Goal: Information Seeking & Learning: Compare options

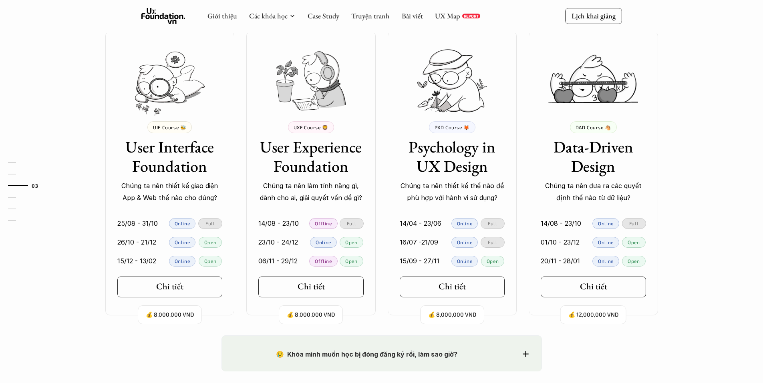
scroll to position [715, 0]
click at [446, 151] on h3 "Psychology in UX Design" at bounding box center [451, 157] width 105 height 38
click at [455, 85] on img at bounding box center [452, 81] width 70 height 63
click at [456, 127] on p "PXD Course 🦊" at bounding box center [451, 128] width 35 height 6
click at [458, 285] on h5 "Chi tiết" at bounding box center [449, 287] width 27 height 10
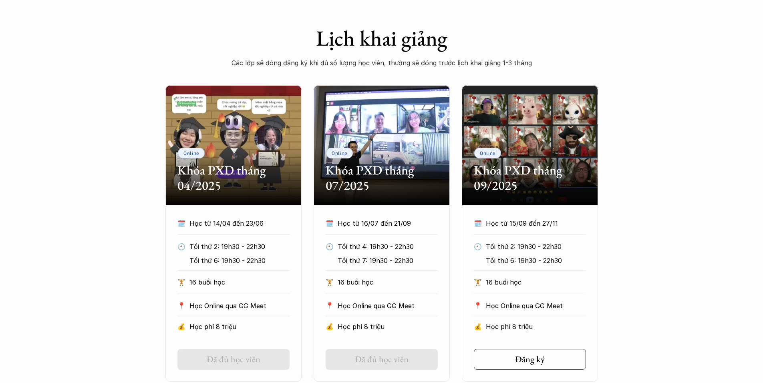
scroll to position [315, 0]
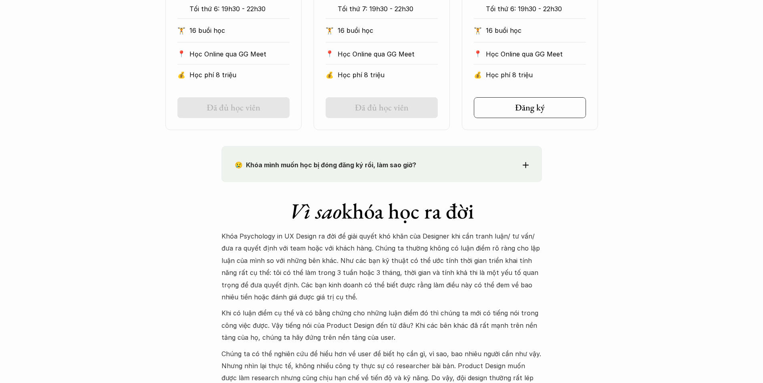
scroll to position [715, 0]
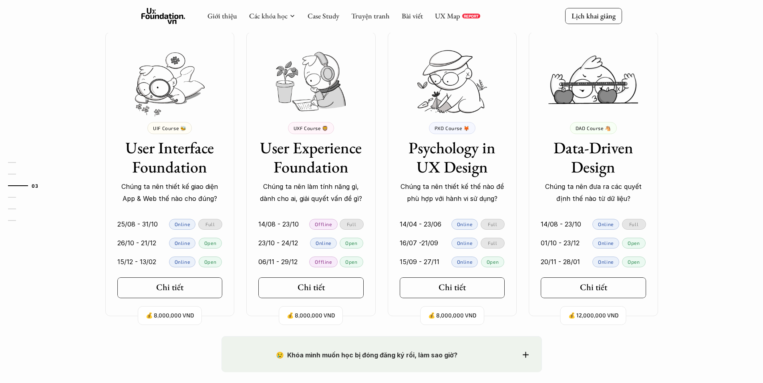
click at [173, 126] on p "UIF Course 🐝" at bounding box center [169, 128] width 33 height 6
click at [156, 55] on img at bounding box center [170, 84] width 70 height 64
click at [166, 164] on h3 "User Interface Foundation" at bounding box center [169, 157] width 105 height 38
click at [158, 282] on h5 "Chi tiết" at bounding box center [166, 287] width 27 height 10
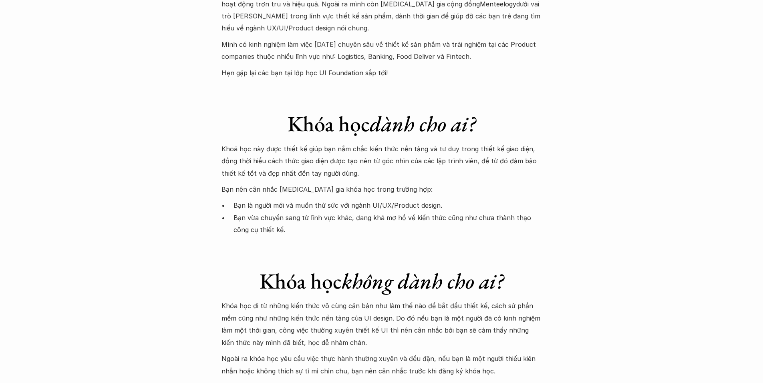
scroll to position [2131, 0]
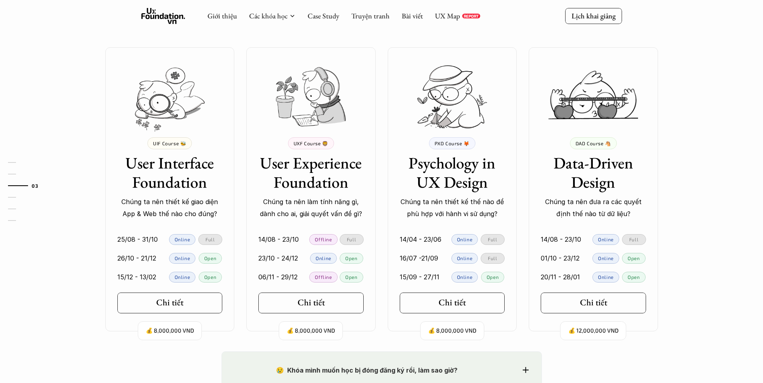
scroll to position [698, 0]
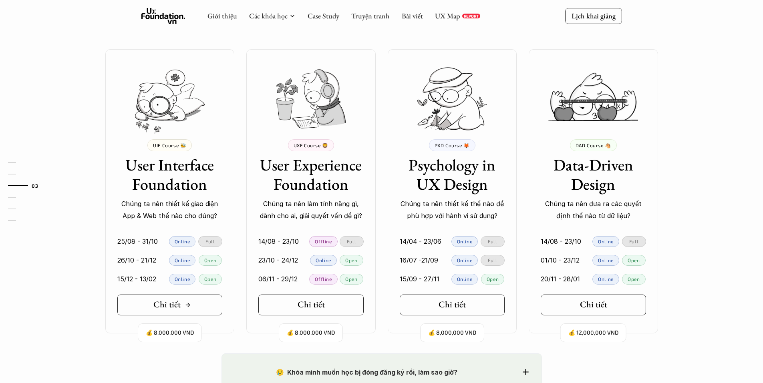
click at [153, 303] on link "Chi tiết" at bounding box center [169, 305] width 105 height 21
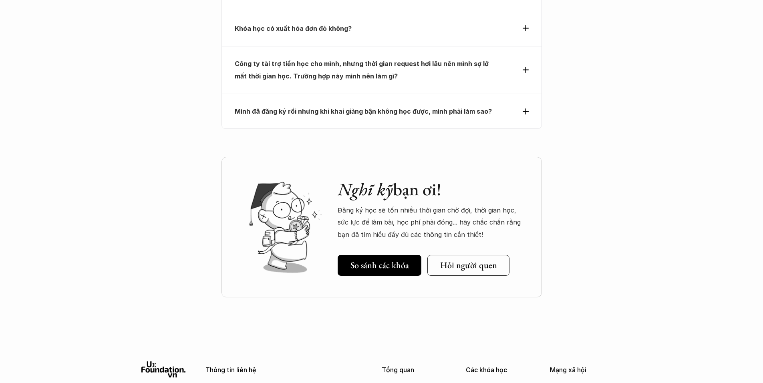
scroll to position [2749, 0]
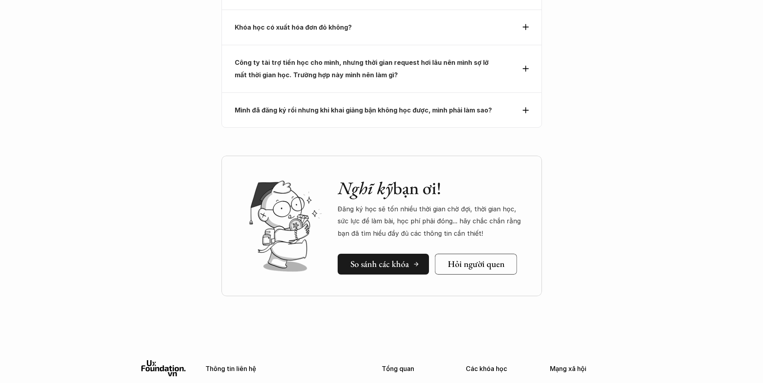
click at [399, 254] on link "So sánh các khóa" at bounding box center [382, 264] width 91 height 21
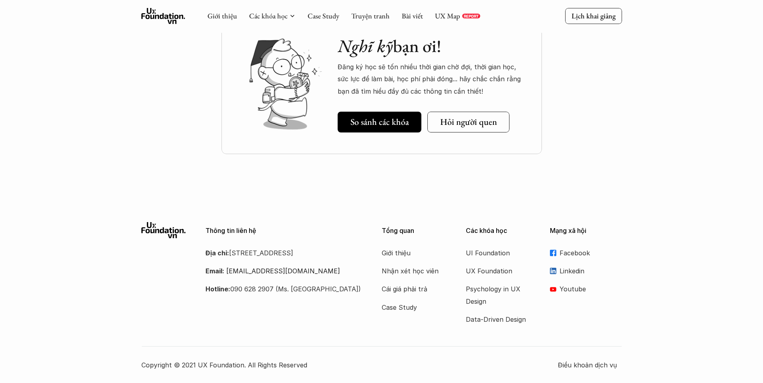
scroll to position [425, 0]
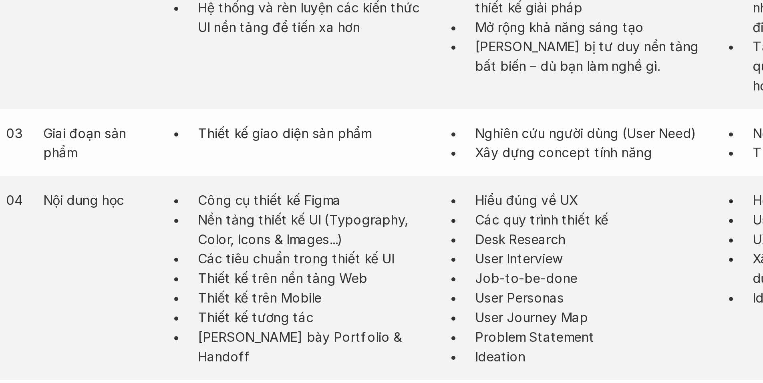
drag, startPoint x: 269, startPoint y: 305, endPoint x: 194, endPoint y: 245, distance: 95.8
click at [194, 245] on ul "Công cụ thiết kế Figma Nền tảng thiết kế UI (Typography, Color, Icons & Images.…" at bounding box center [238, 280] width 111 height 76
click at [218, 260] on p "Nền tảng thiết kế UI (Typography, Color, Icons & Images...)" at bounding box center [243, 259] width 100 height 17
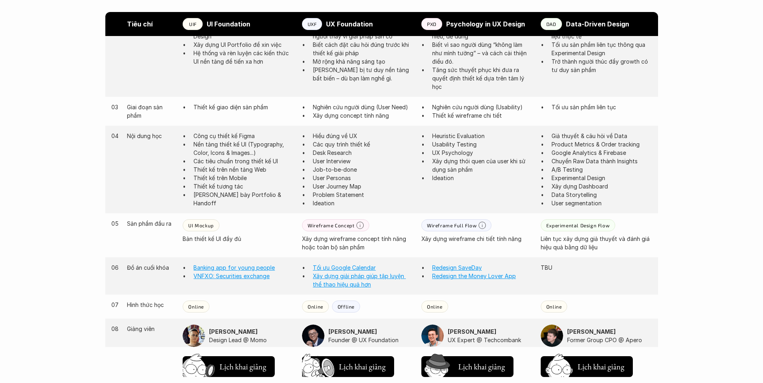
scroll to position [537, 0]
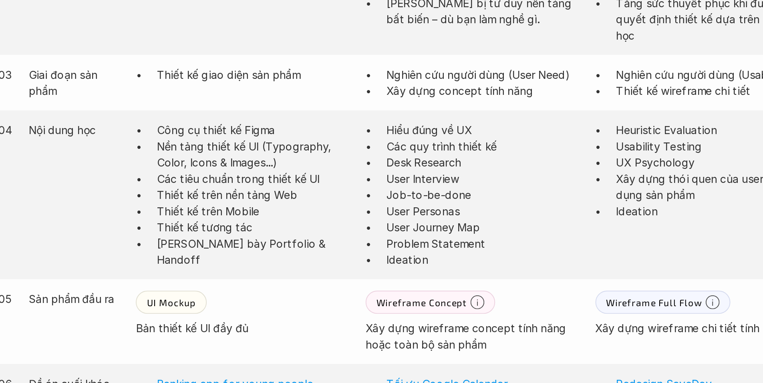
drag, startPoint x: 192, startPoint y: 183, endPoint x: 243, endPoint y: 187, distance: 51.8
click at [243, 187] on ul "Công cụ thiết kế Figma Nền tảng thiết kế UI (Typography, Color, Icons & Images.…" at bounding box center [238, 168] width 111 height 76
drag, startPoint x: 277, startPoint y: 160, endPoint x: 195, endPoint y: 145, distance: 83.4
click at [195, 145] on ul "Công cụ thiết kế Figma Nền tảng thiết kế UI (Typography, Color, Icons & Images.…" at bounding box center [238, 168] width 111 height 76
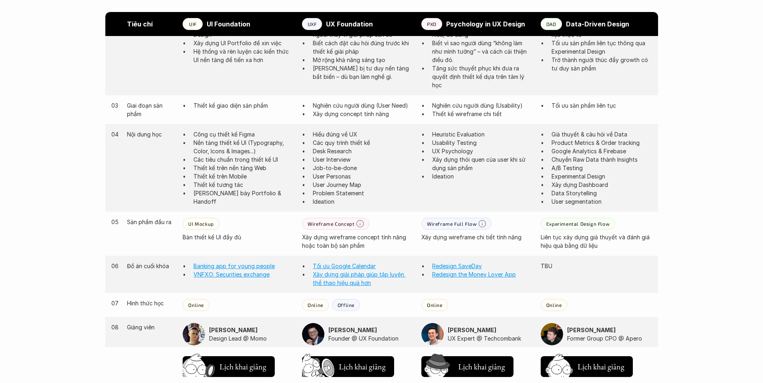
click at [235, 154] on p "Nền tảng thiết kế UI (Typography, Color, Icons & Images...)" at bounding box center [243, 147] width 100 height 17
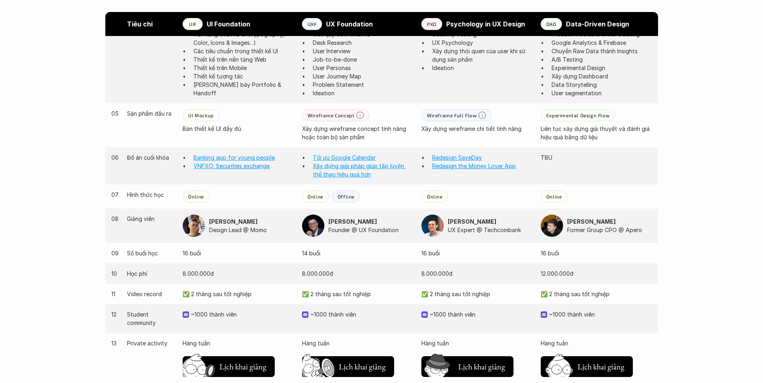
scroll to position [653, 0]
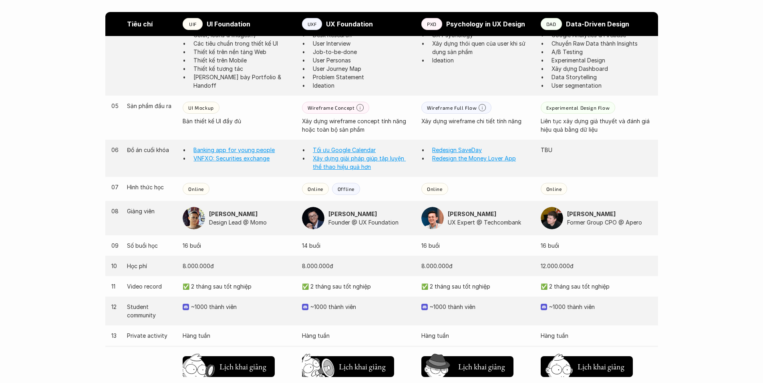
click at [224, 175] on div "06 Đồ án cuối khóa Banking app for young people VNFXO: Securities exchange Tối …" at bounding box center [381, 158] width 552 height 37
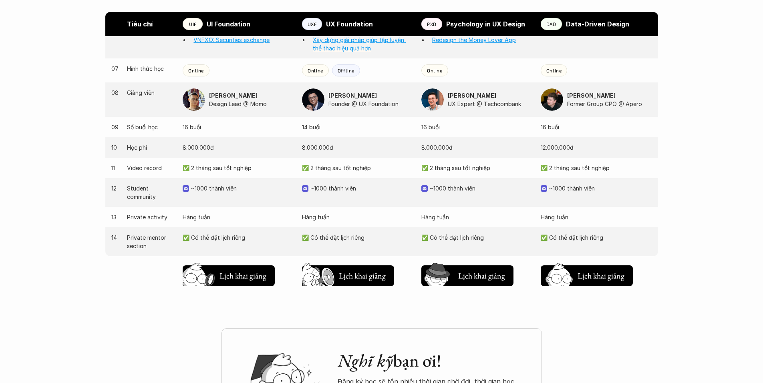
scroll to position [803, 0]
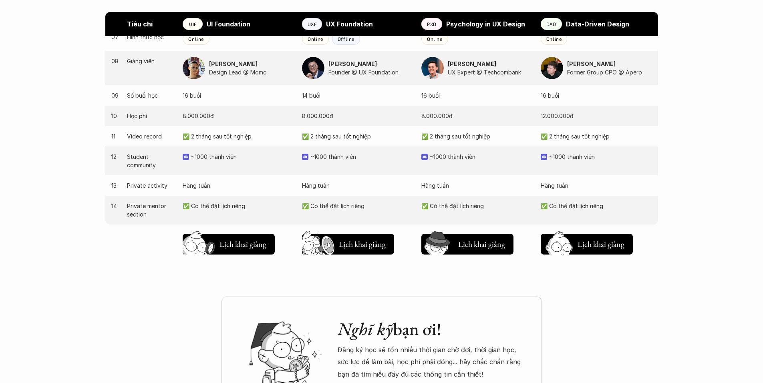
scroll to position [1086, 0]
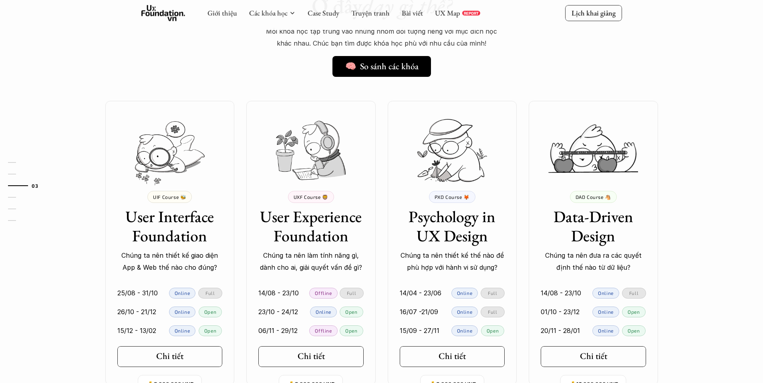
scroll to position [673, 0]
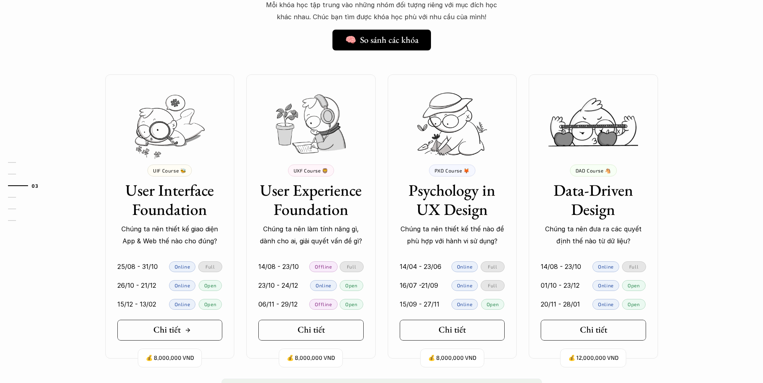
click at [151, 331] on link "Chi tiết" at bounding box center [169, 330] width 105 height 21
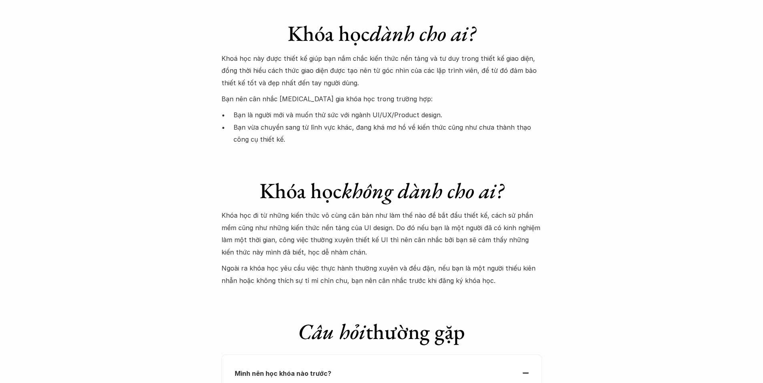
scroll to position [2248, 0]
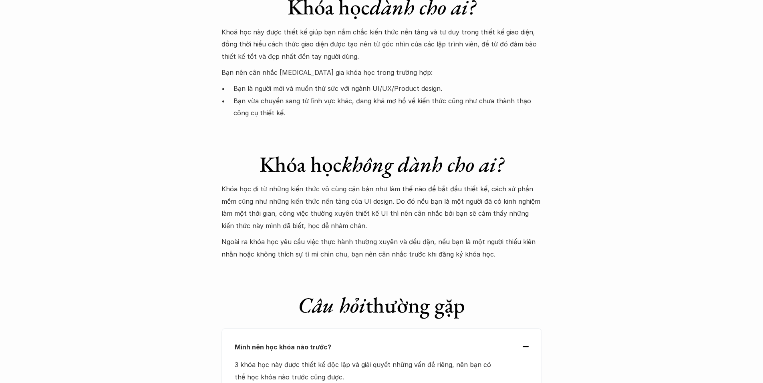
scroll to position [673, 0]
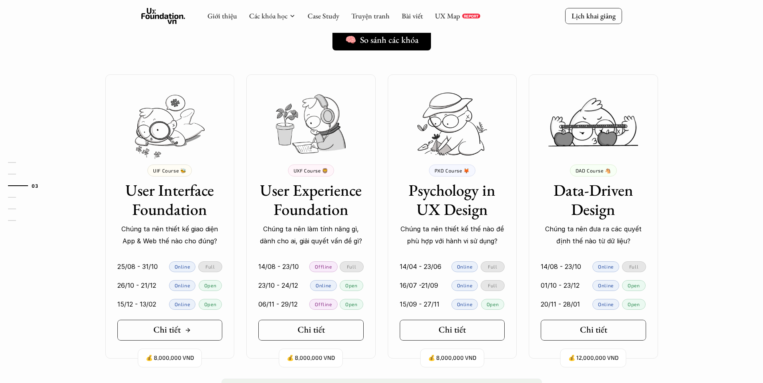
click at [173, 327] on h5 "Chi tiết" at bounding box center [166, 330] width 27 height 10
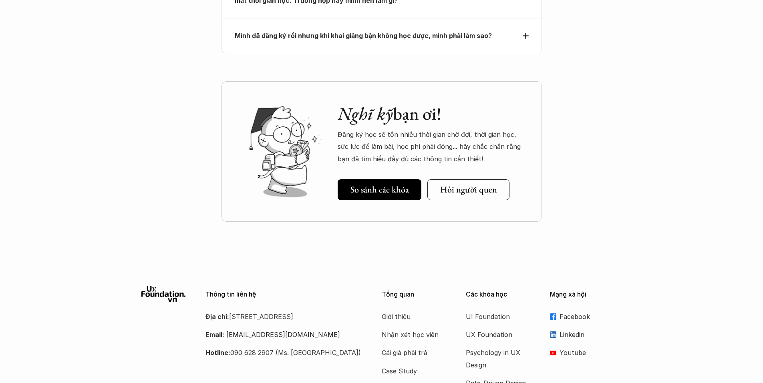
scroll to position [2839, 0]
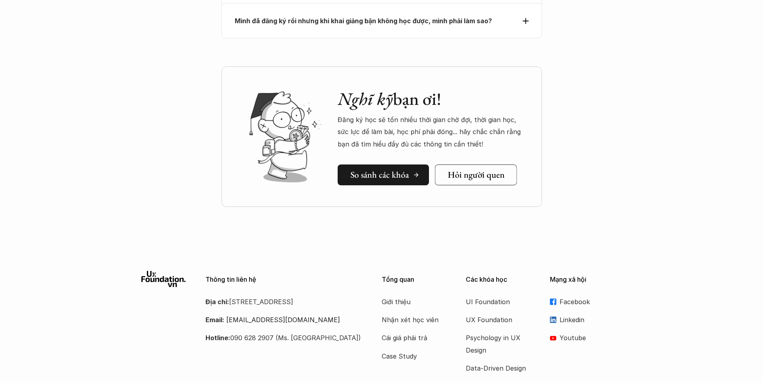
click at [402, 170] on h5 "So sánh các khóa" at bounding box center [379, 175] width 58 height 10
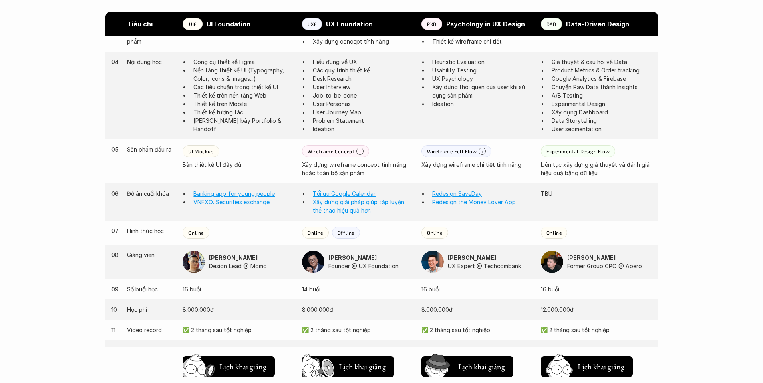
scroll to position [630, 0]
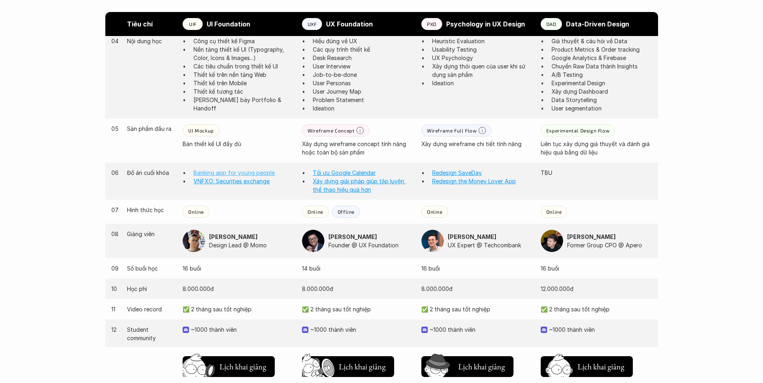
click at [215, 175] on link "Banking app for young people" at bounding box center [233, 172] width 81 height 7
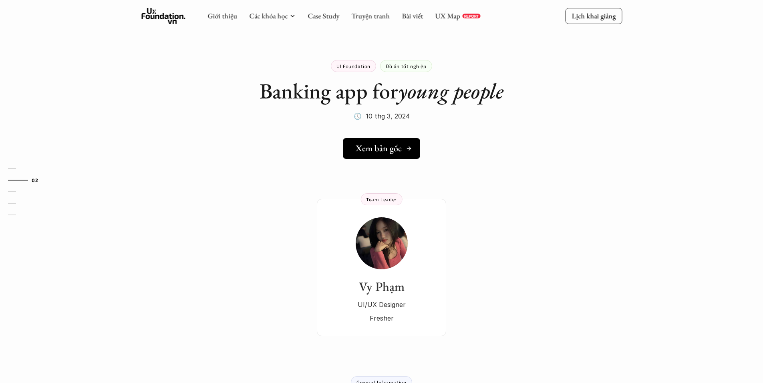
click at [387, 155] on link "Xem bản gốc" at bounding box center [381, 148] width 77 height 21
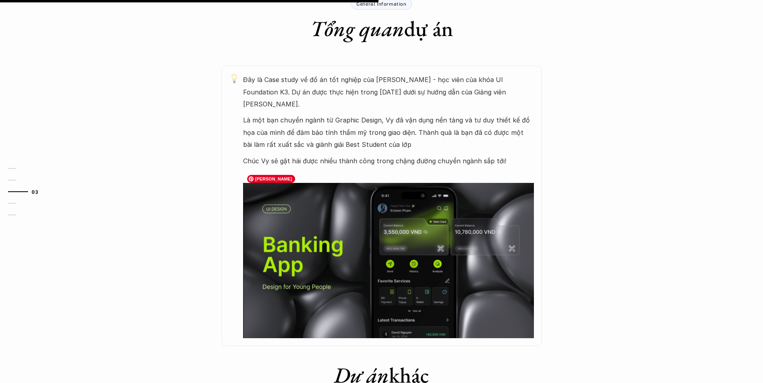
scroll to position [379, 0]
